Goal: Information Seeking & Learning: Learn about a topic

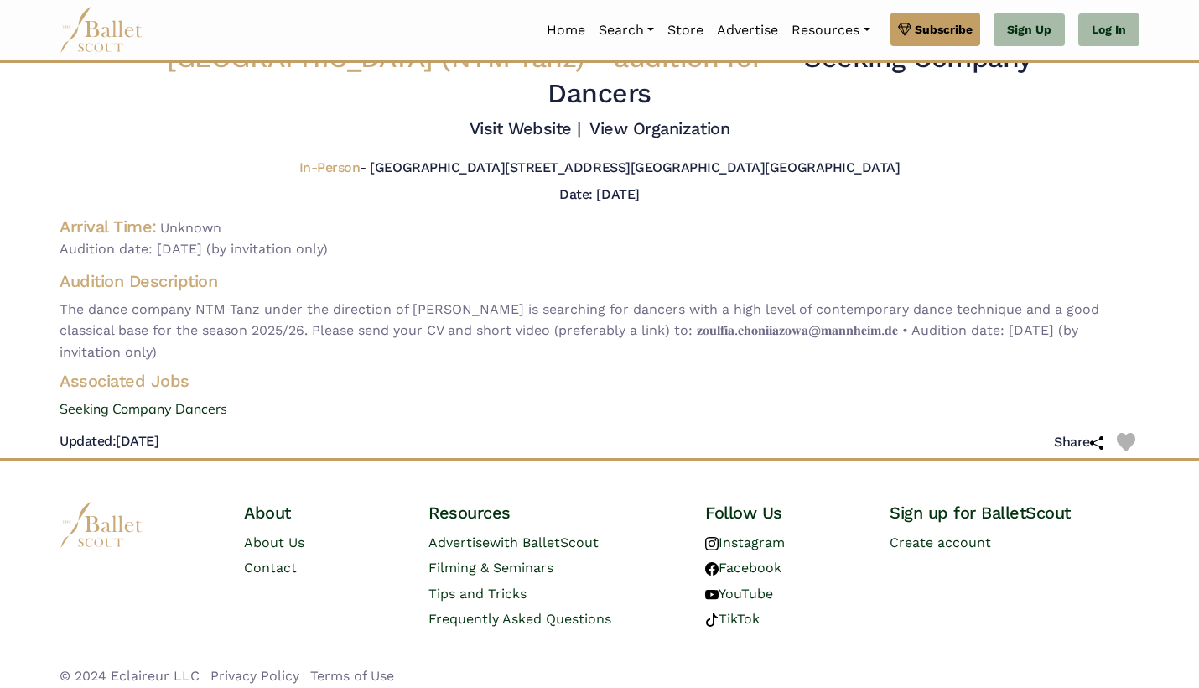
scroll to position [28, 0]
drag, startPoint x: 59, startPoint y: 304, endPoint x: 258, endPoint y: 345, distance: 203.8
click at [258, 345] on div "Audition Description The dance company NTM Tanz under the direction of Stephan …" at bounding box center [599, 317] width 1107 height 93
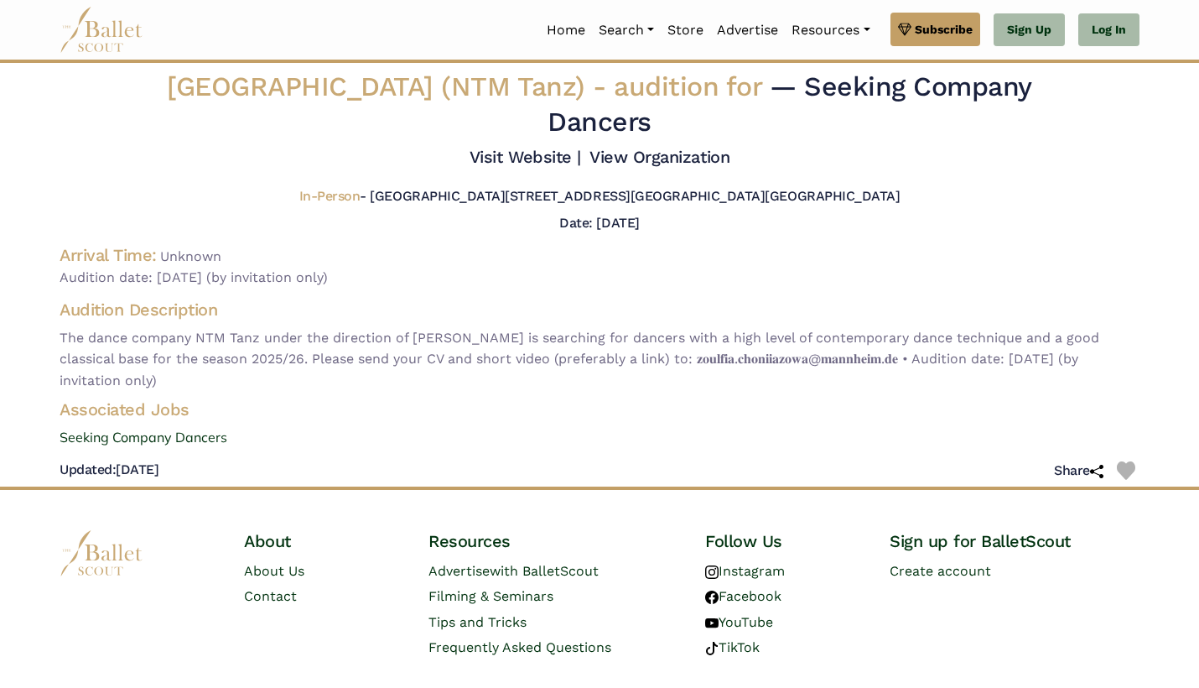
scroll to position [0, 0]
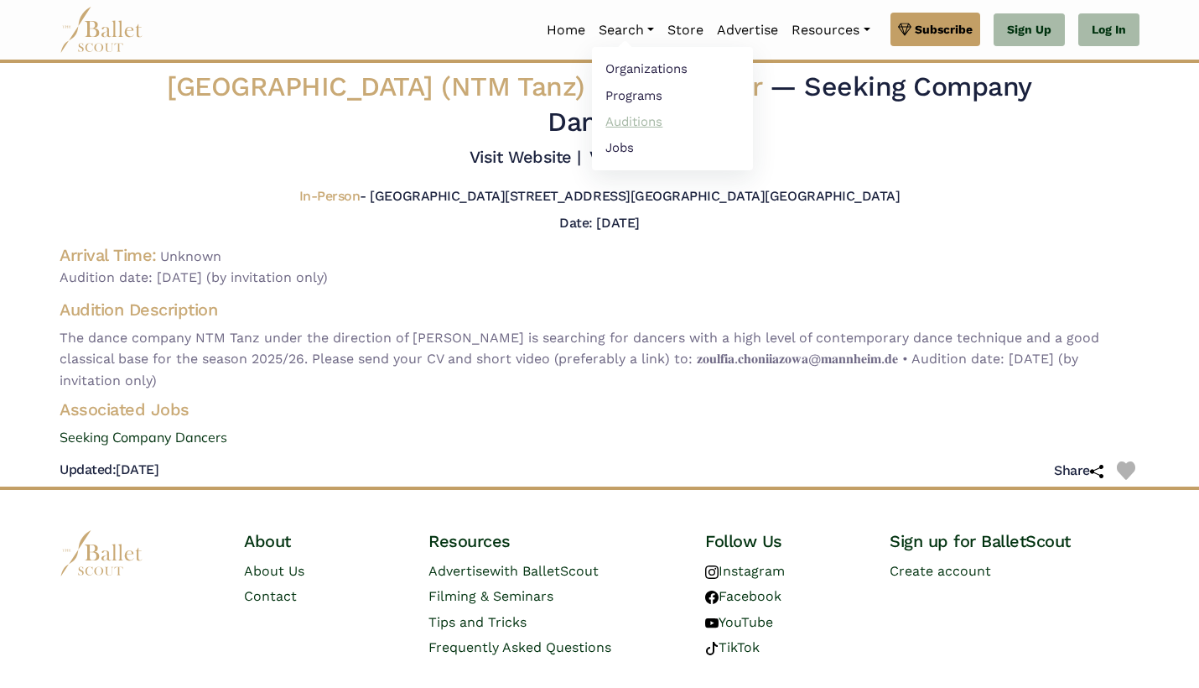
click at [614, 127] on link "Auditions" at bounding box center [672, 121] width 161 height 26
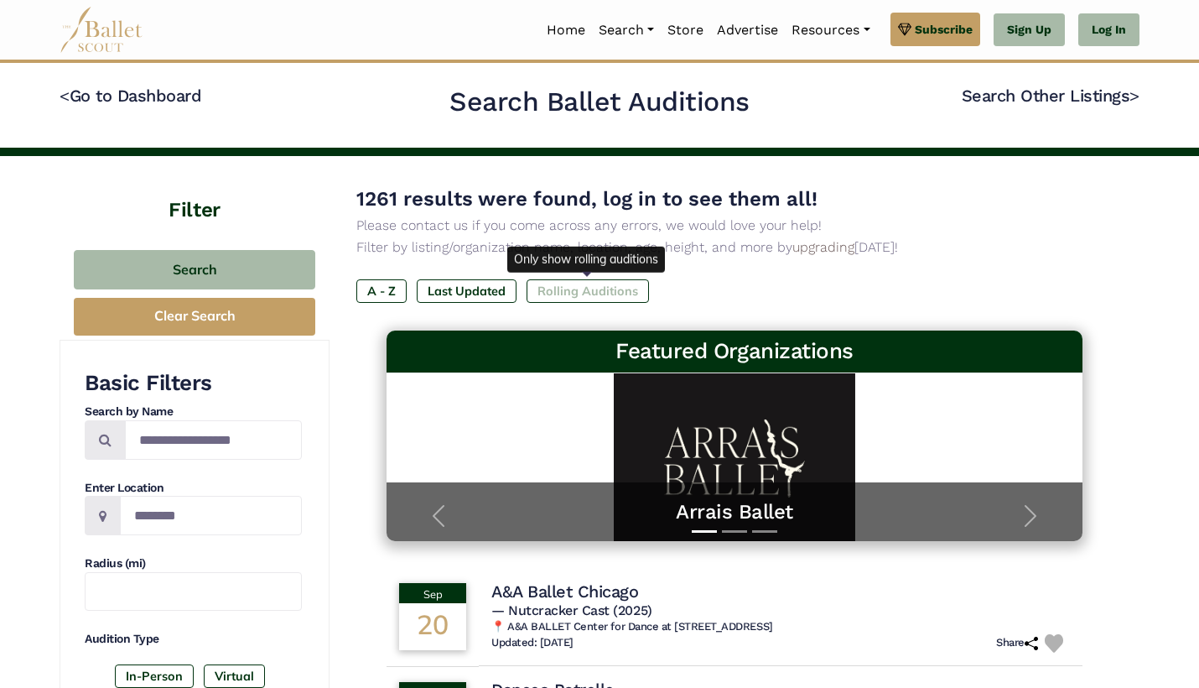
click at [620, 293] on label "Rolling Auditions" at bounding box center [588, 290] width 122 height 23
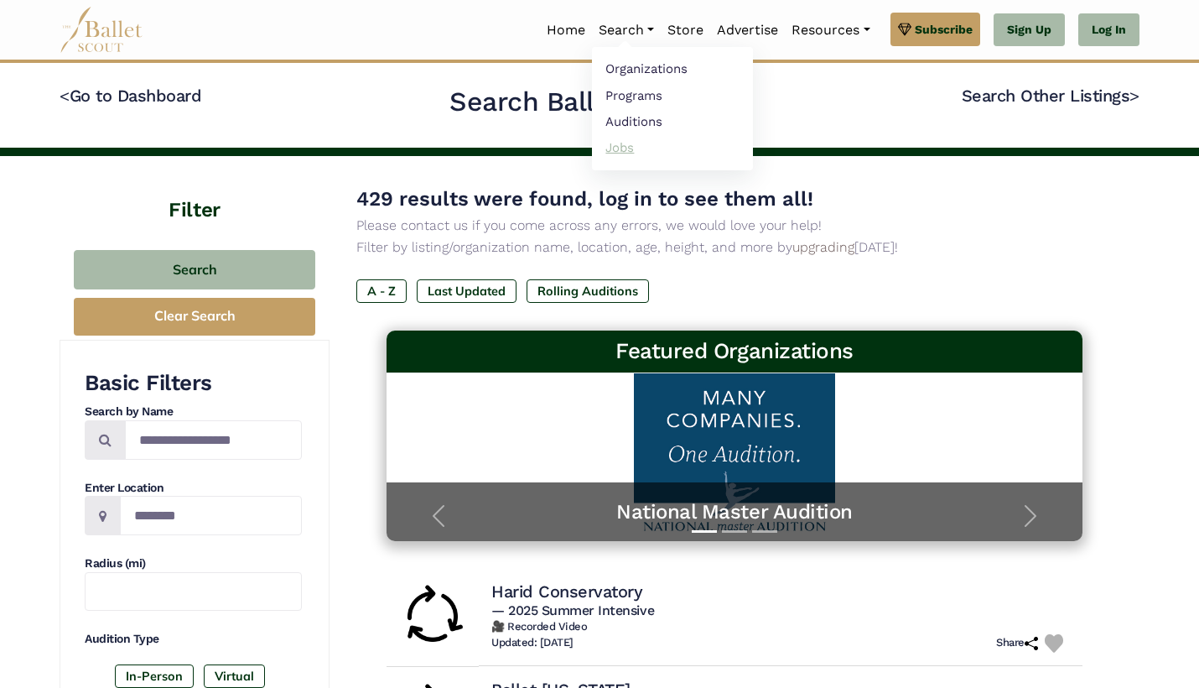
click at [624, 148] on link "Jobs" at bounding box center [672, 147] width 161 height 26
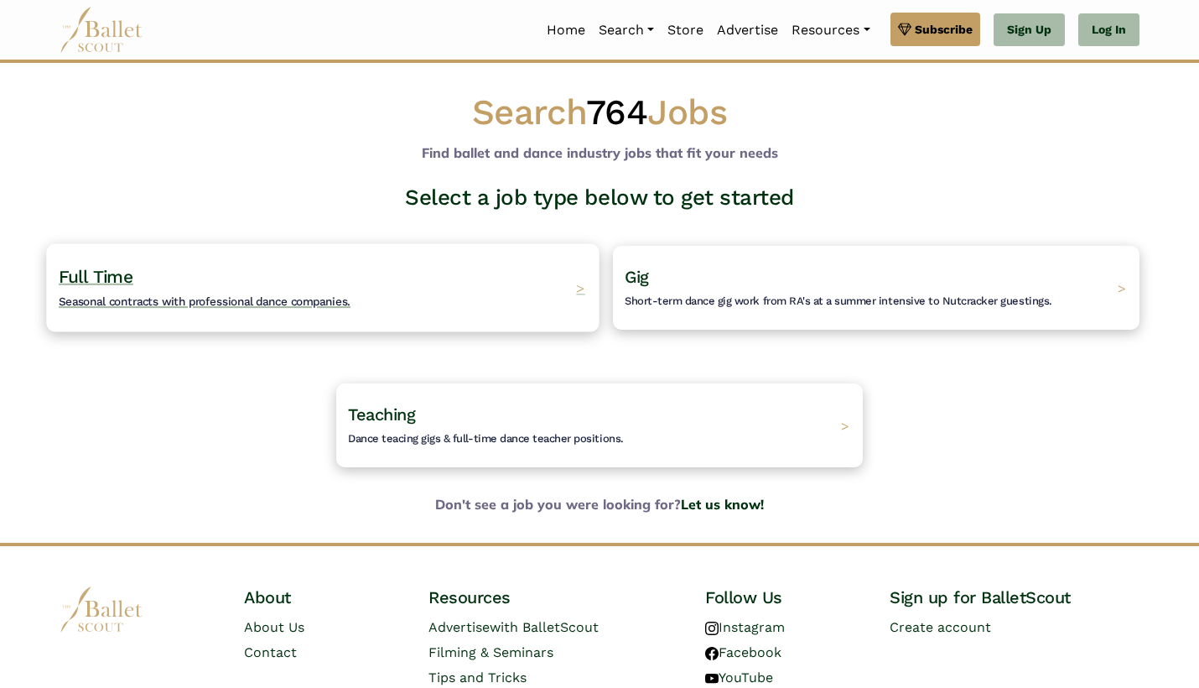
click at [503, 312] on div "Full Time Seasonal contracts with professional dance companies. >" at bounding box center [322, 287] width 553 height 88
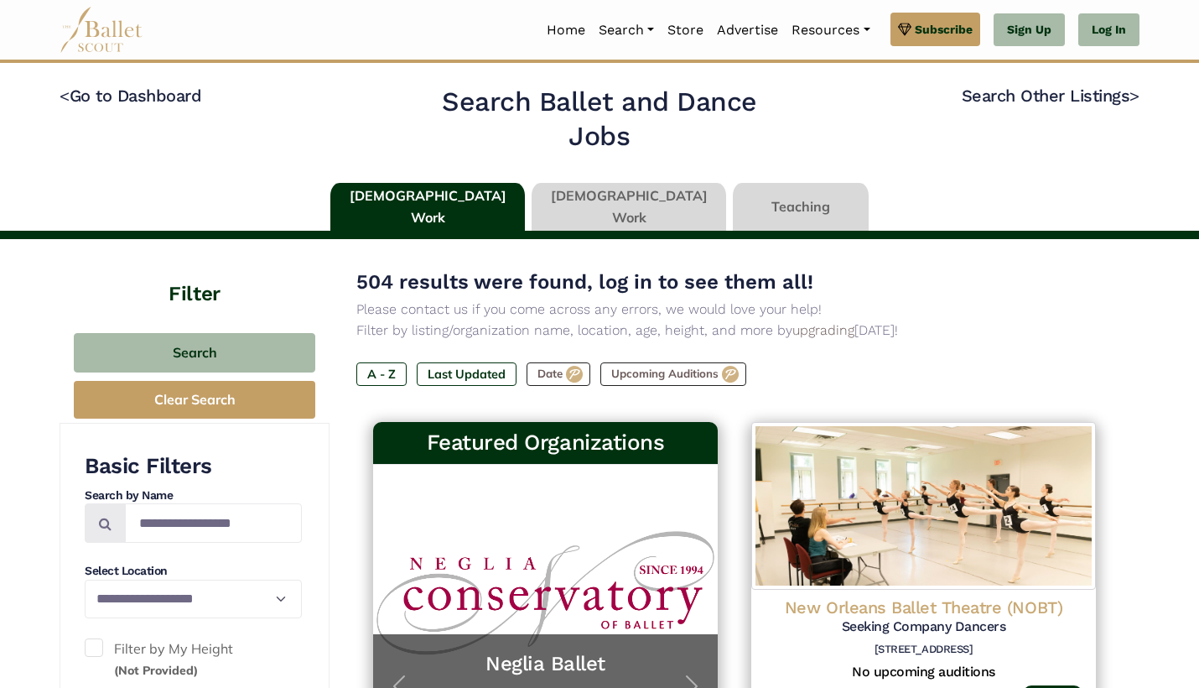
click at [122, 38] on img at bounding box center [102, 30] width 84 height 46
